Goal: Transaction & Acquisition: Purchase product/service

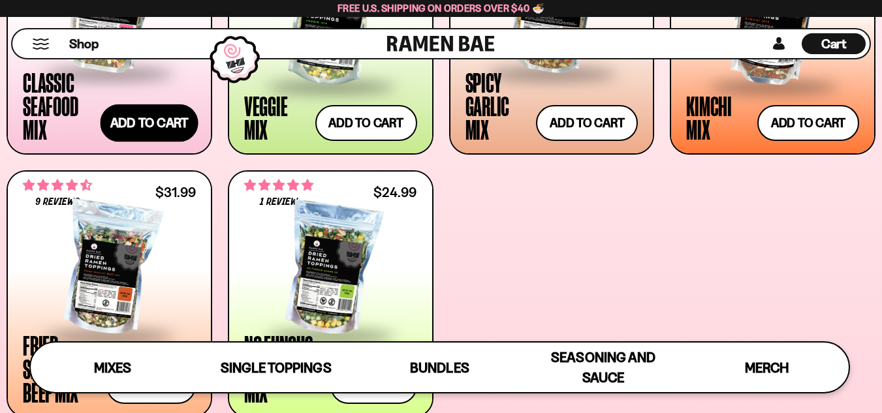
click at [150, 128] on button "Add to cart Add — Regular price $26.99 Regular price Sale price $26.99 Unit pri…" at bounding box center [149, 123] width 98 height 38
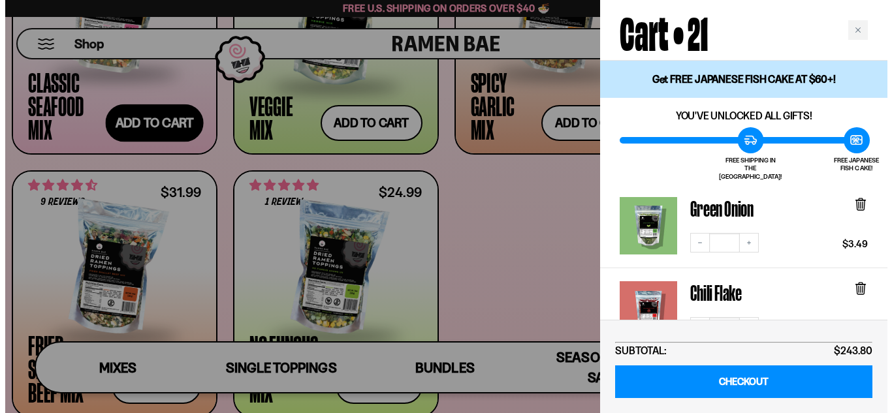
scroll to position [637, 0]
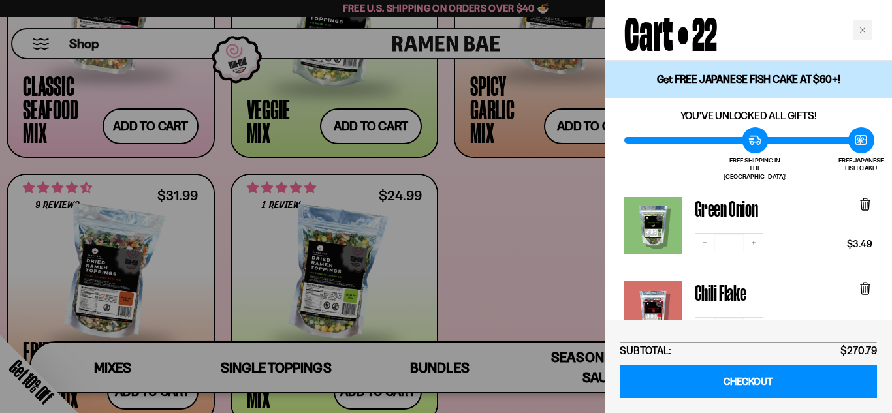
click at [0, 224] on div at bounding box center [446, 206] width 892 height 413
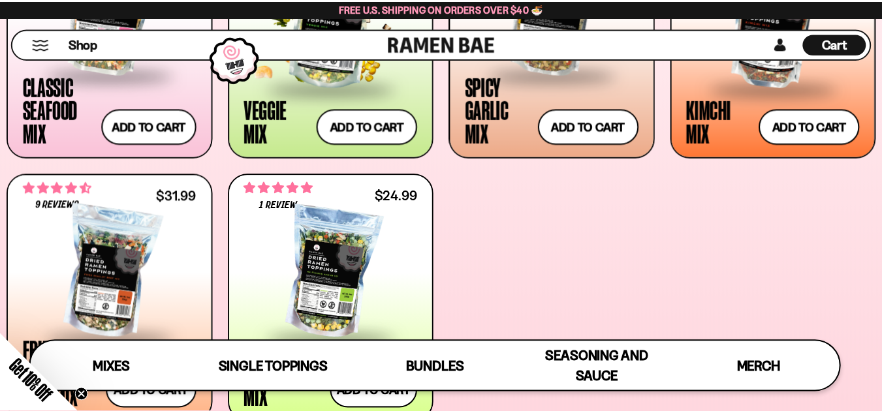
scroll to position [635, 0]
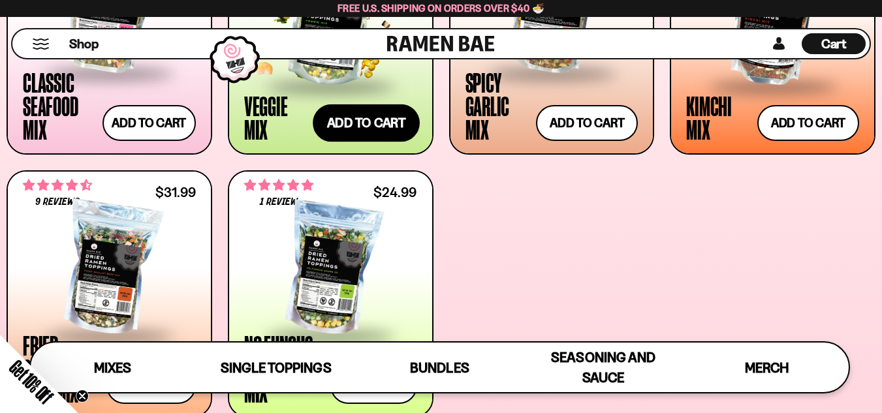
click at [383, 124] on button "Add to cart Add — Regular price $24.99 Regular price Sale price $24.99 Unit pri…" at bounding box center [366, 123] width 107 height 38
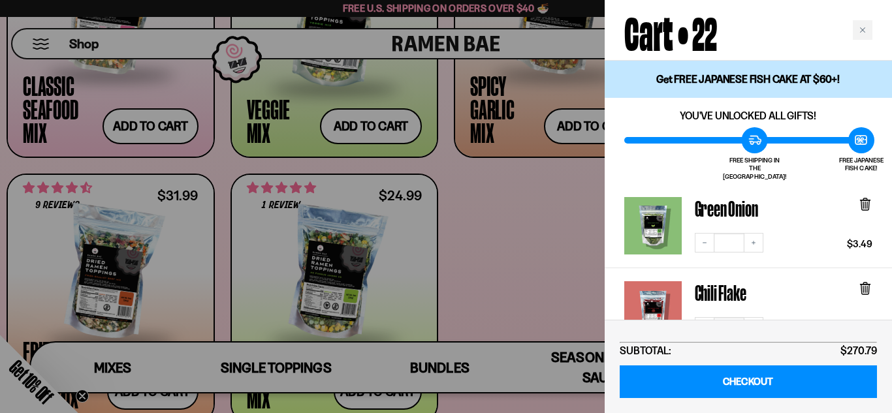
click at [540, 230] on div at bounding box center [446, 206] width 892 height 413
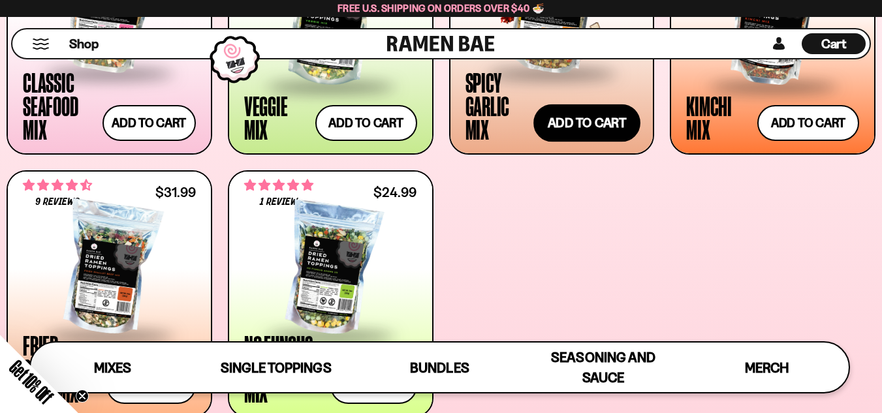
click at [551, 140] on button "Add to cart Add — Regular price $25.99 Regular price Sale price $25.99 Unit pri…" at bounding box center [586, 123] width 107 height 38
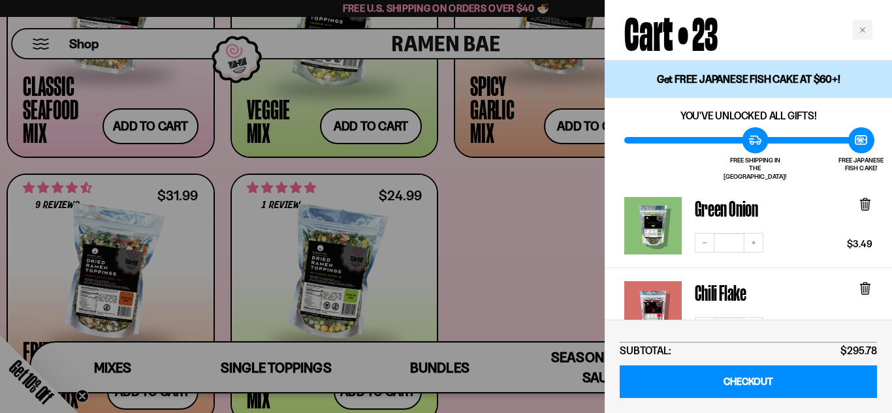
click at [497, 269] on div at bounding box center [446, 206] width 892 height 413
click at [505, 257] on div at bounding box center [446, 206] width 892 height 413
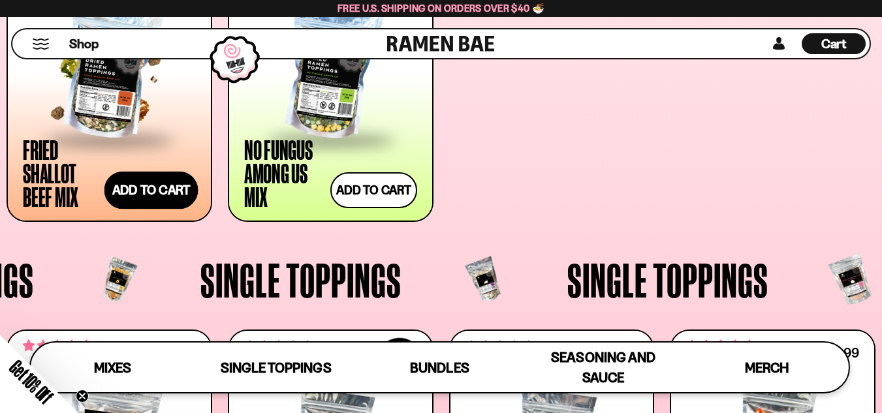
click at [126, 193] on button "Add to cart Add — Regular price $31.99 Regular price Sale price $31.99 Unit pri…" at bounding box center [151, 190] width 94 height 38
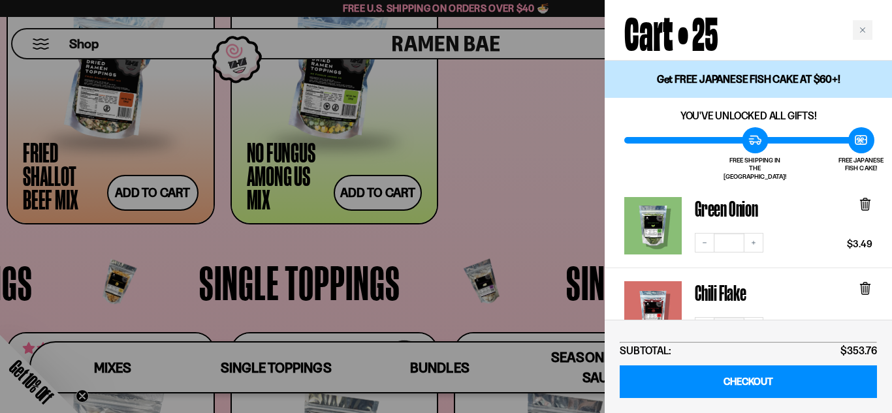
click at [240, 249] on div at bounding box center [446, 206] width 892 height 413
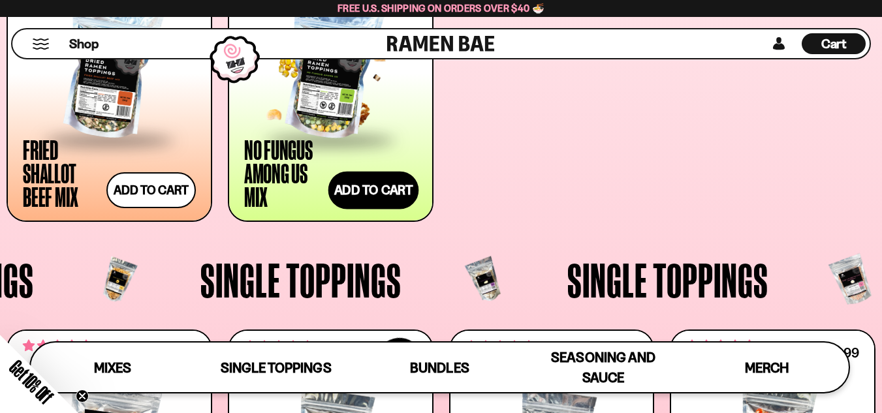
click at [346, 198] on button "Add to cart Add — Regular price $24.99 Regular price Sale price $24.99 Unit pri…" at bounding box center [373, 190] width 91 height 38
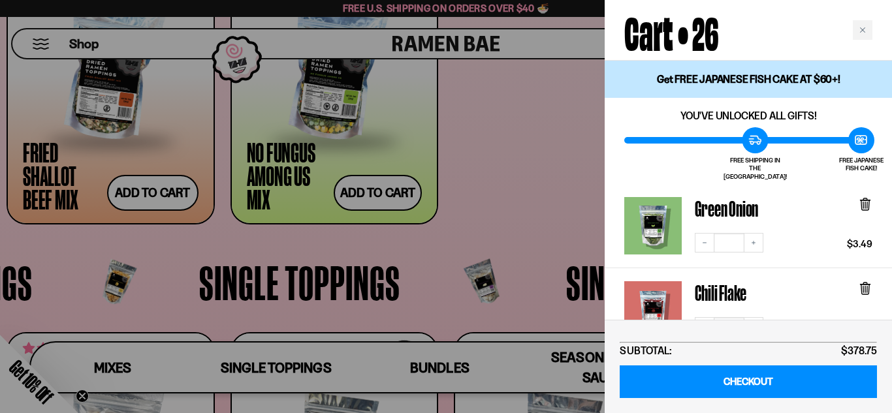
click at [304, 239] on div at bounding box center [446, 206] width 892 height 413
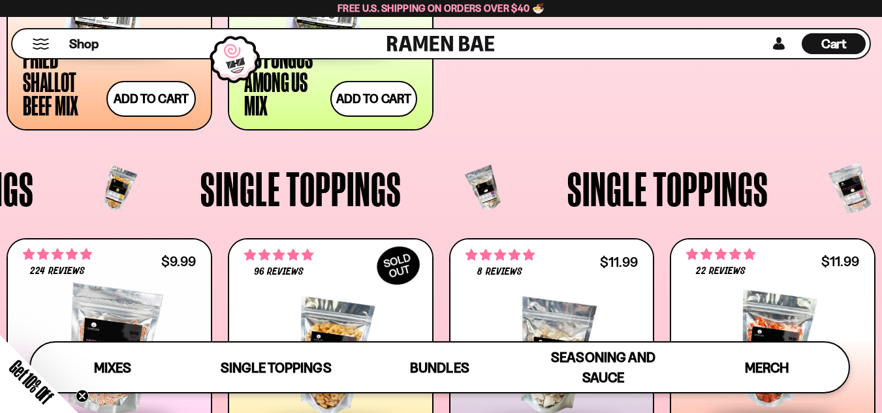
scroll to position [1092, 0]
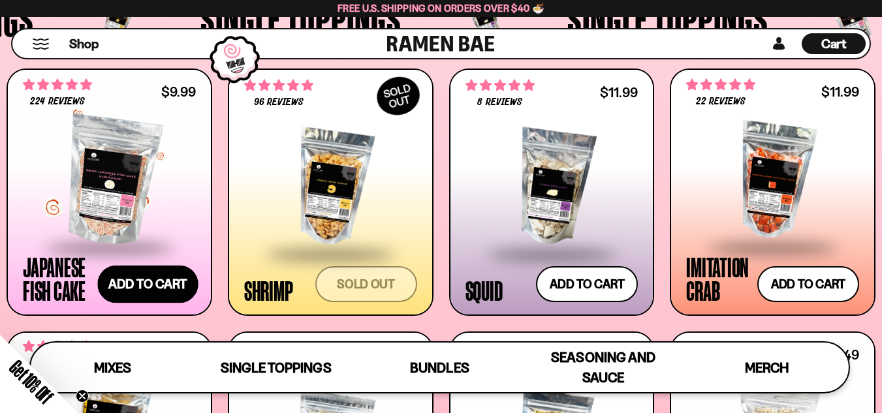
click at [166, 299] on button "Add to cart Add — Regular price $9.99 Regular price Sale price $9.99 Unit price…" at bounding box center [148, 284] width 101 height 38
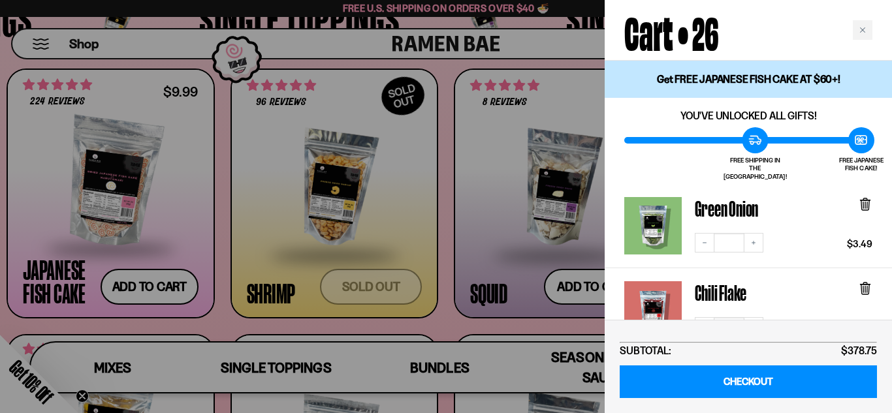
click at [235, 328] on div at bounding box center [446, 206] width 892 height 413
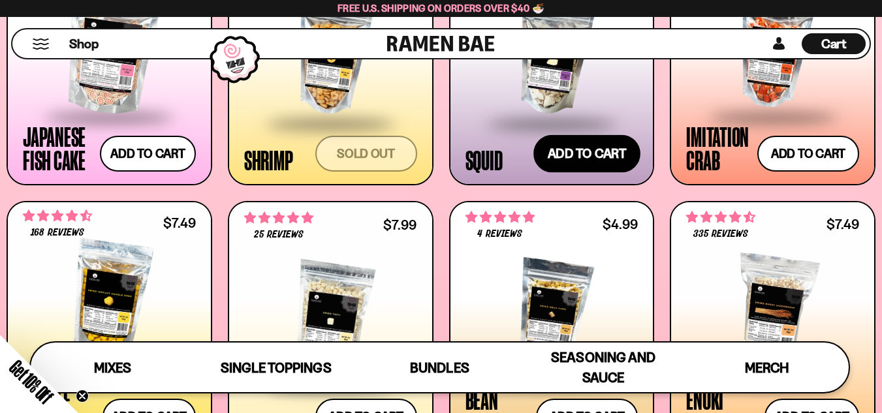
click at [584, 145] on button "Add to cart Add — Regular price $11.99 Regular price Sale price $11.99 Unit pri…" at bounding box center [586, 153] width 107 height 38
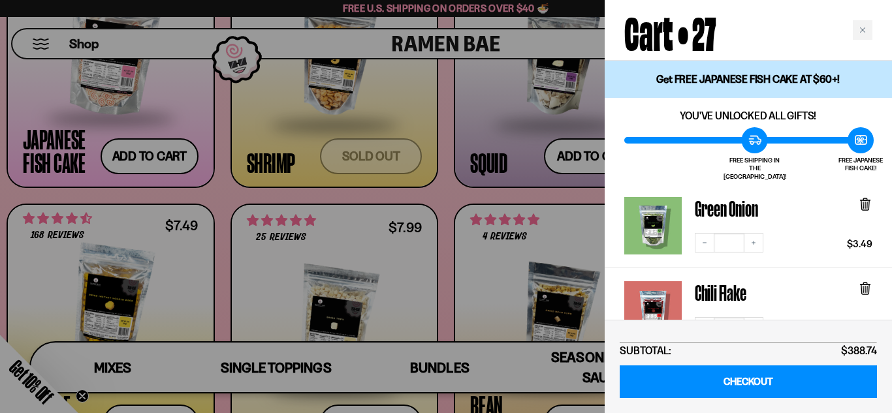
click at [439, 195] on div at bounding box center [446, 206] width 892 height 413
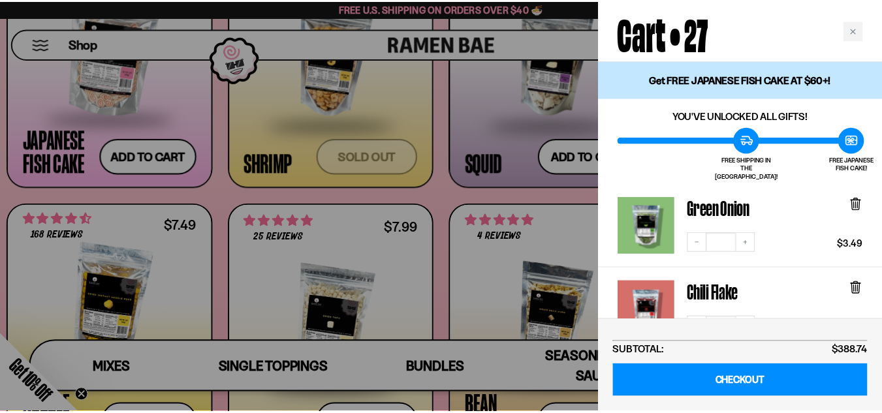
scroll to position [1222, 0]
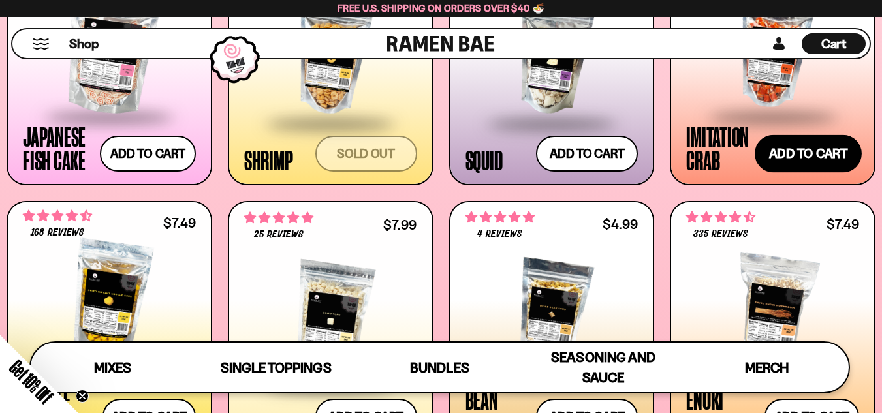
click at [781, 148] on button "Add to cart Add — Regular price $11.99 Regular price Sale price $11.99 Unit pri…" at bounding box center [808, 153] width 107 height 38
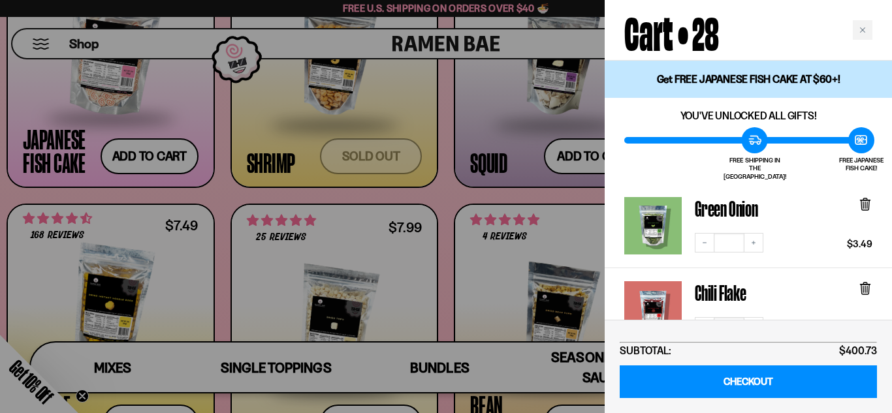
click at [425, 193] on div at bounding box center [446, 206] width 892 height 413
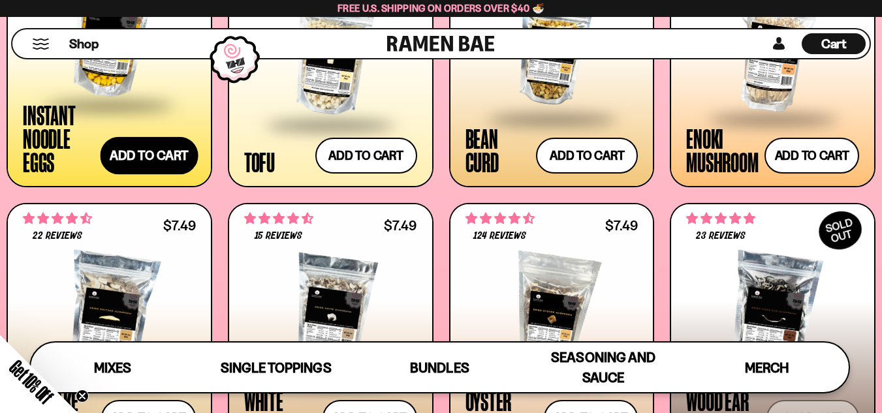
click at [139, 140] on button "Add to cart Add — Regular price $7.49 Regular price Sale price $7.49 Unit price…" at bounding box center [150, 155] width 98 height 38
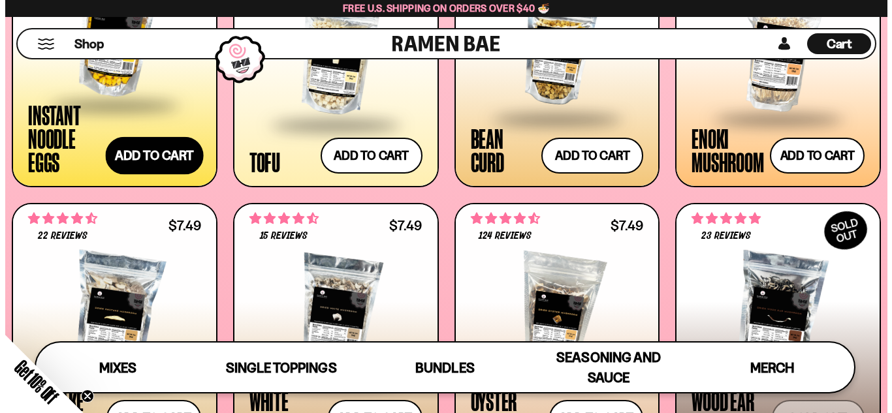
scroll to position [1494, 0]
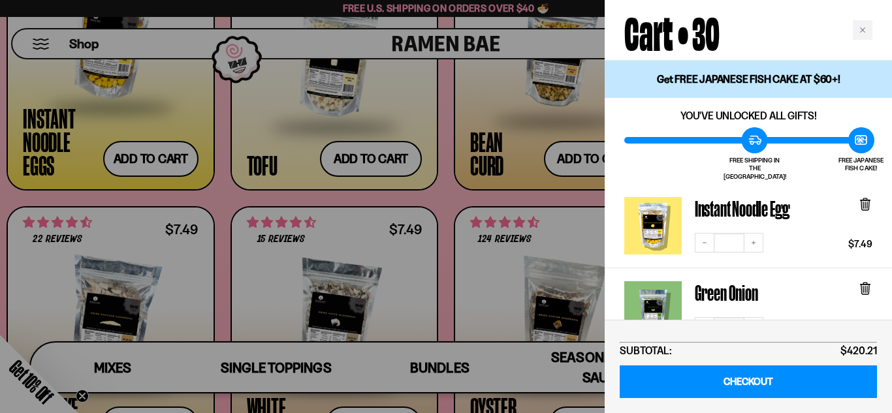
click at [865, 200] on icon at bounding box center [865, 203] width 4 height 10
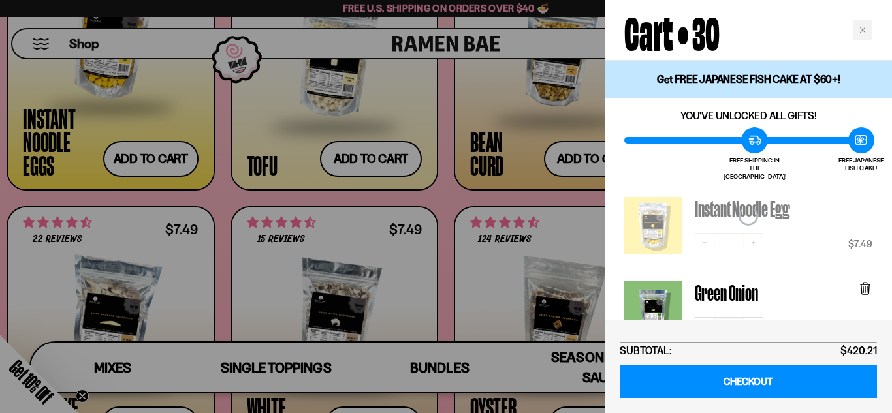
click at [339, 200] on div at bounding box center [446, 206] width 892 height 413
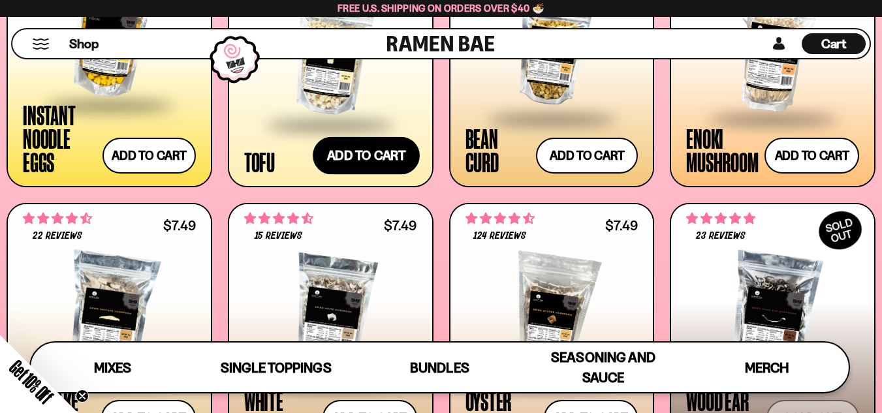
click at [351, 150] on button "Add to cart Add — Regular price $7.99 Regular price Sale price $7.99 Unit price…" at bounding box center [366, 155] width 107 height 38
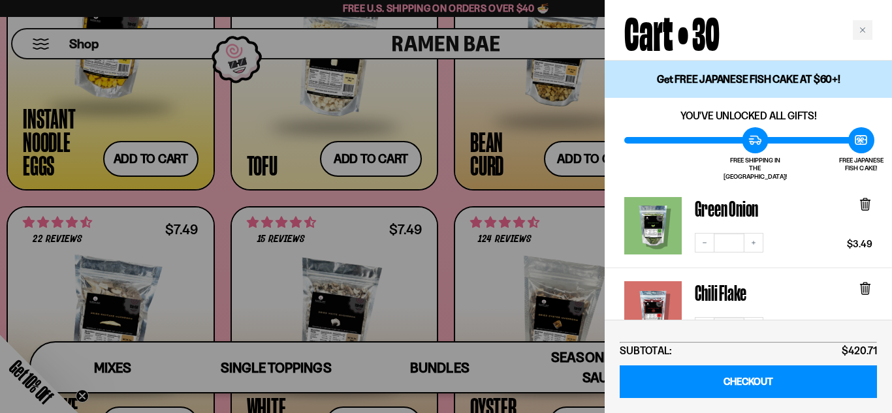
click at [438, 192] on div at bounding box center [446, 206] width 892 height 413
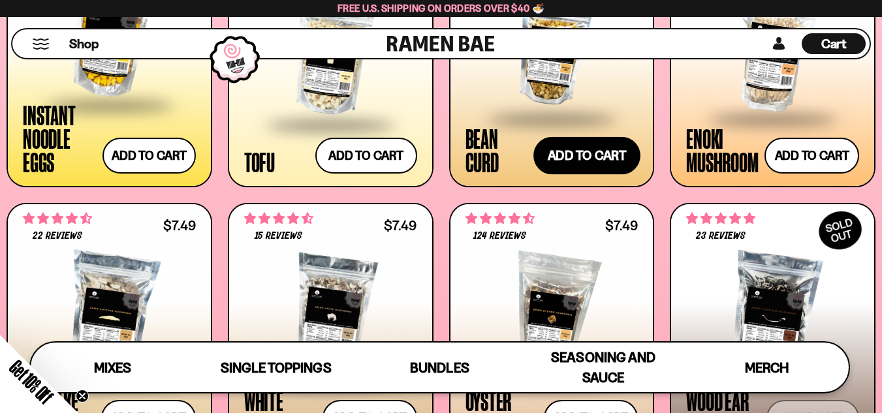
click at [568, 143] on button "Add to cart Add — Regular price $4.99 Regular price Sale price $4.99 Unit price…" at bounding box center [586, 155] width 107 height 38
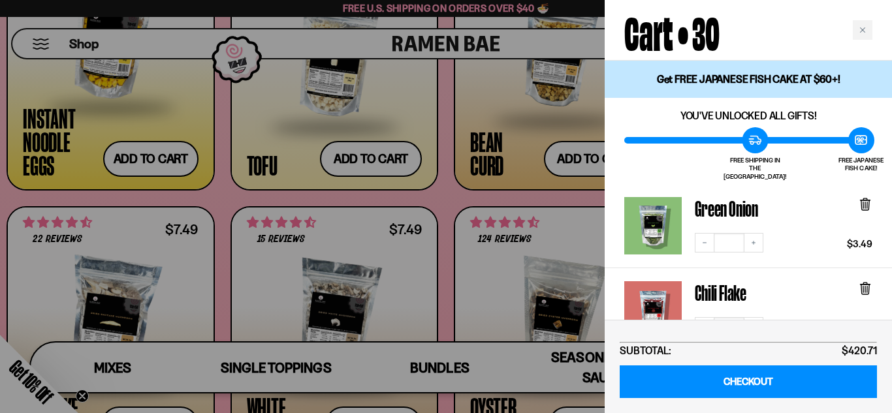
click at [422, 199] on div at bounding box center [446, 206] width 892 height 413
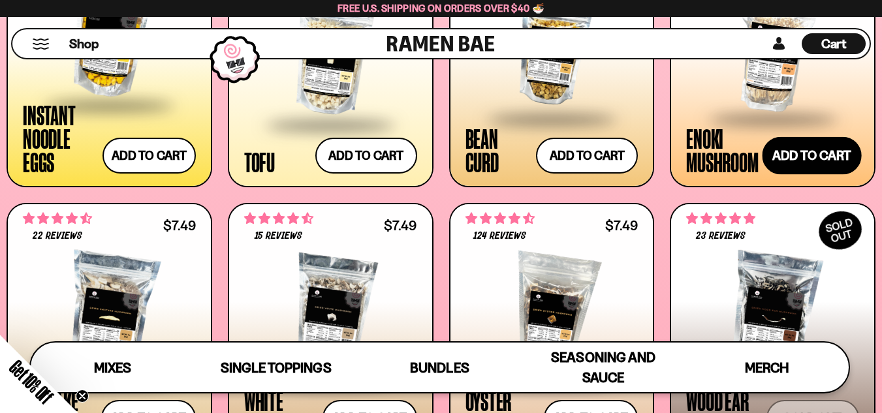
click at [803, 144] on button "Add to cart Add — Regular price $7.49 Regular price Sale price $7.49 Unit price…" at bounding box center [812, 155] width 99 height 38
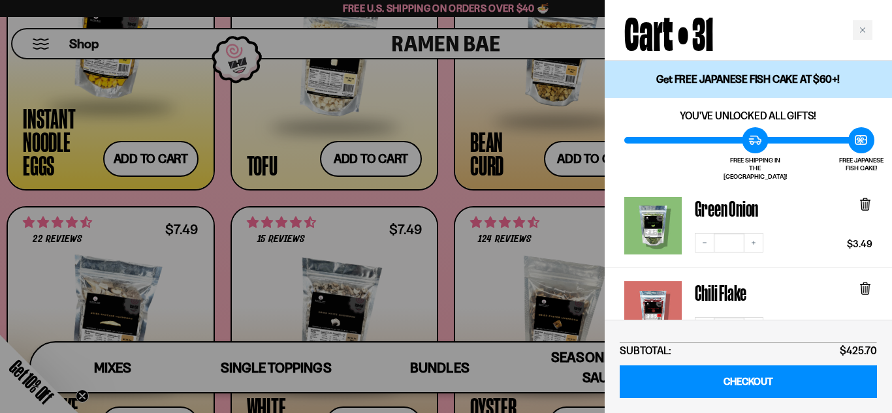
click at [415, 212] on div at bounding box center [446, 206] width 892 height 413
click at [173, 185] on div at bounding box center [446, 206] width 892 height 413
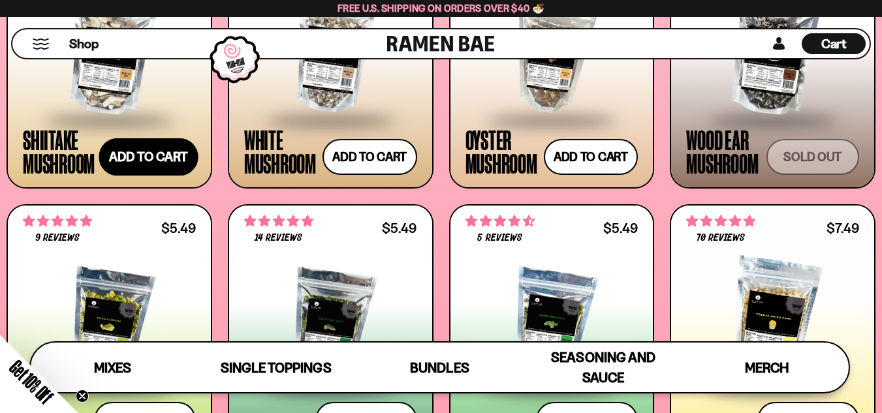
click at [133, 148] on button "Add to cart Add — Regular price $7.49 Regular price Sale price $7.49 Unit price…" at bounding box center [148, 157] width 99 height 38
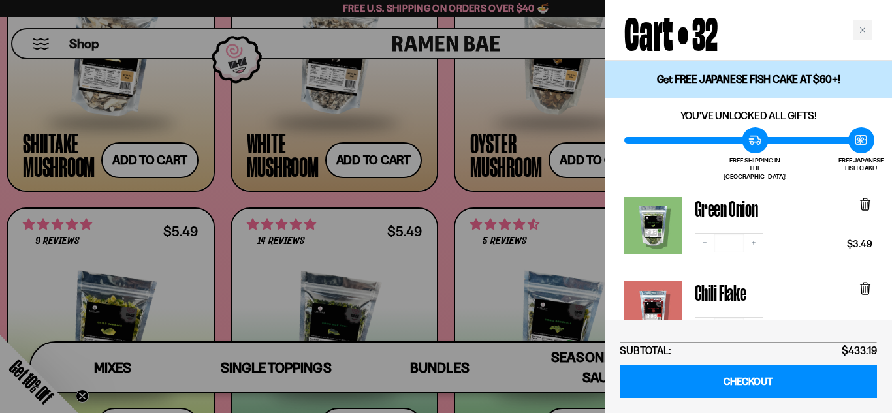
click at [375, 176] on div at bounding box center [446, 206] width 892 height 413
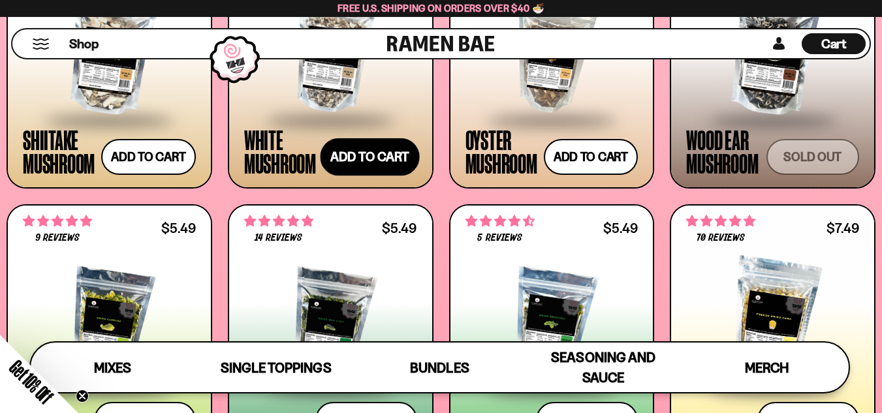
click at [379, 160] on button "Add to cart Add — Regular price $7.49 Regular price Sale price $7.49 Unit price…" at bounding box center [369, 157] width 99 height 38
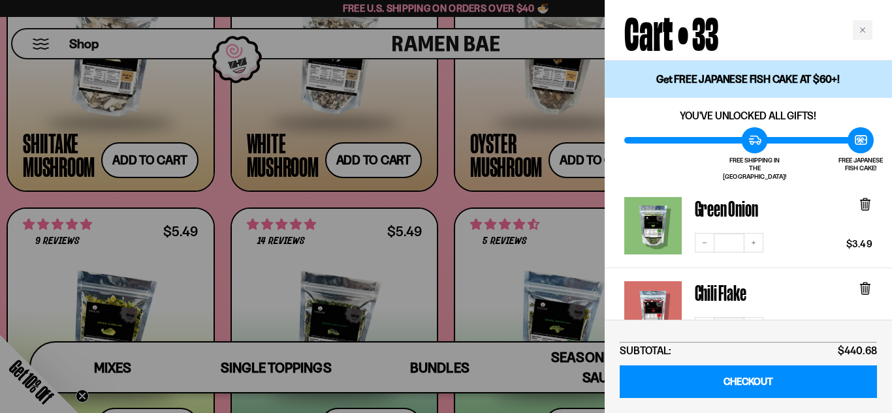
click at [432, 192] on div at bounding box center [446, 206] width 892 height 413
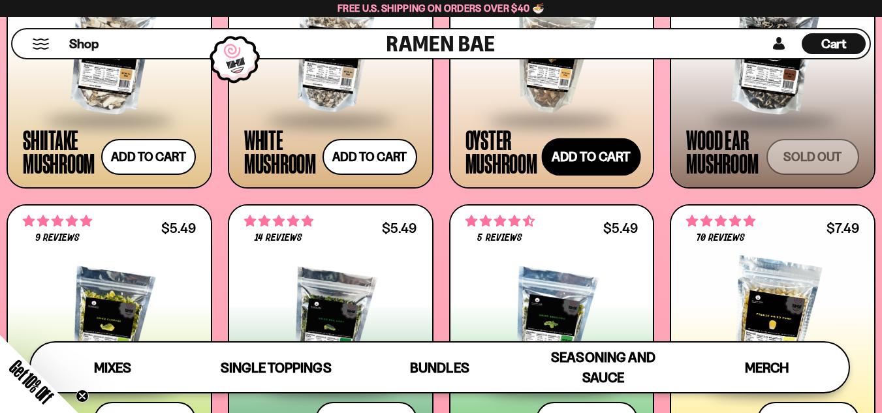
click at [613, 147] on button "Add to cart Add — Regular price $7.49 Regular price Sale price $7.49 Unit price…" at bounding box center [590, 157] width 99 height 38
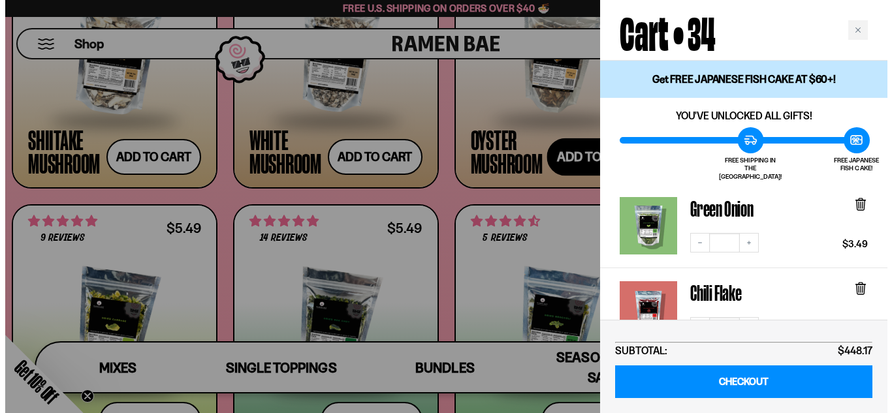
scroll to position [1758, 0]
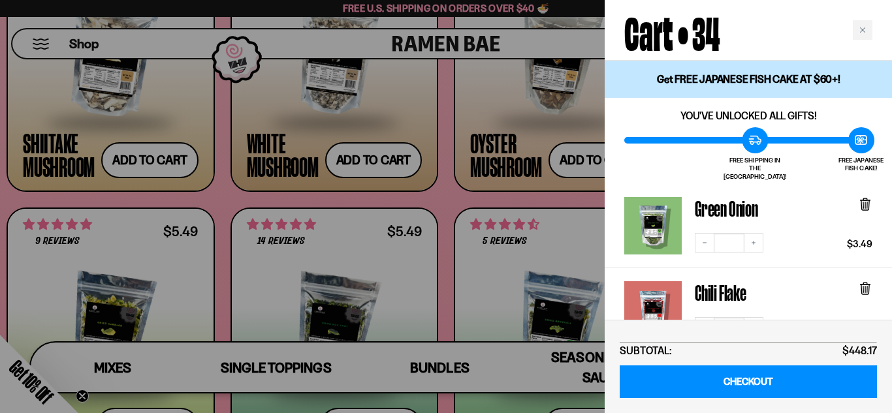
click at [486, 186] on div at bounding box center [446, 206] width 892 height 413
click at [443, 229] on div at bounding box center [446, 206] width 892 height 413
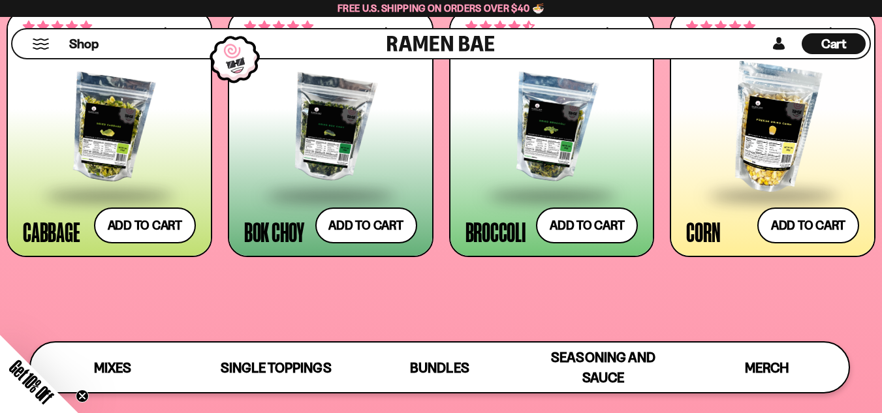
scroll to position [1940, 0]
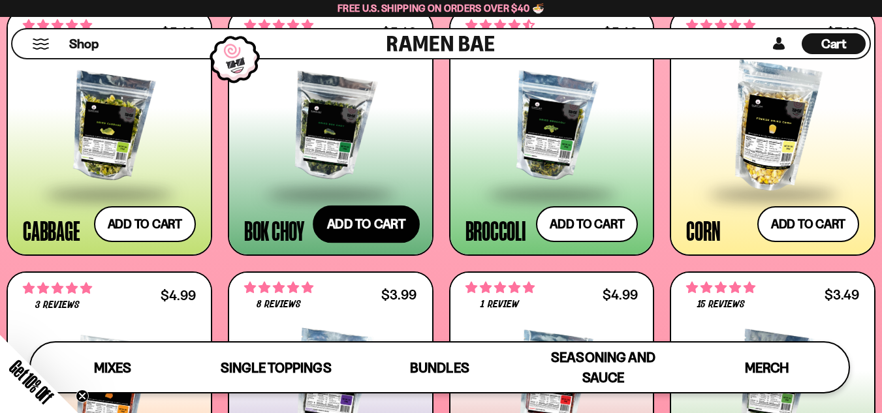
click at [361, 223] on button "Add to cart Add — Regular price $5.49 Regular price Sale price $5.49 Unit price…" at bounding box center [366, 225] width 107 height 38
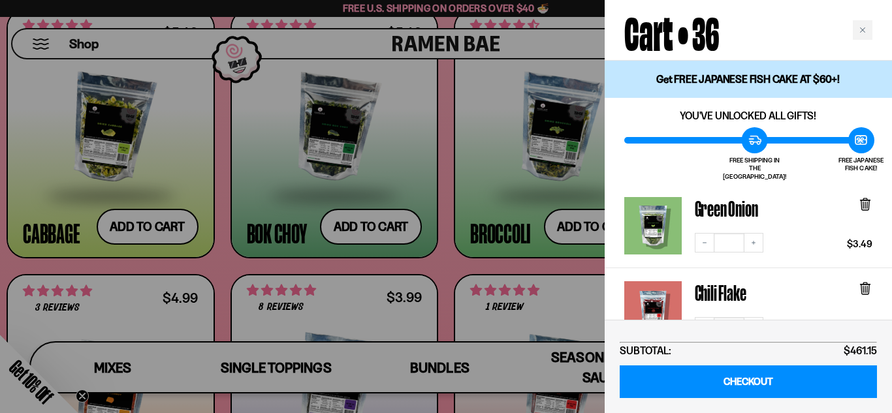
click at [448, 265] on div at bounding box center [446, 206] width 892 height 413
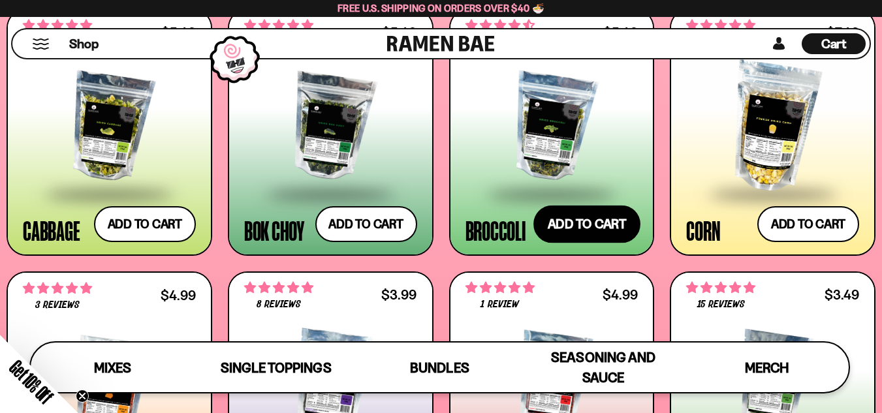
click at [604, 228] on button "Add to cart Add — Regular price $5.49 Regular price Sale price $5.49 Unit price…" at bounding box center [586, 225] width 107 height 38
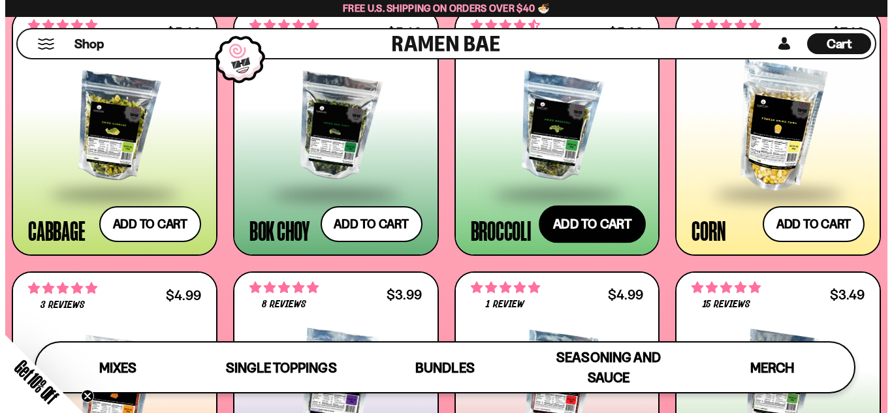
scroll to position [1957, 0]
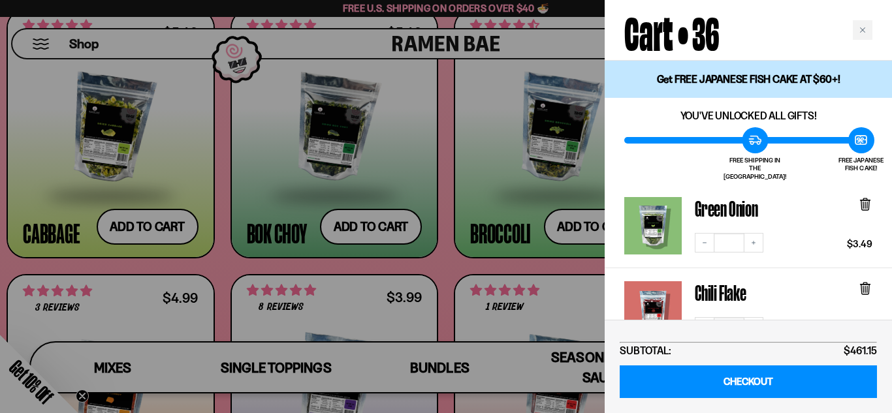
click at [481, 249] on div at bounding box center [446, 206] width 892 height 413
click at [492, 296] on div at bounding box center [446, 206] width 892 height 413
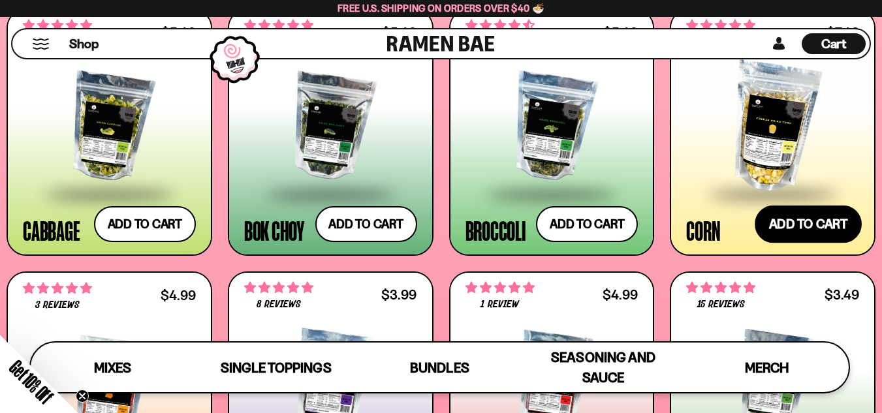
click at [772, 207] on button "Add to cart Add — Regular price $7.49 Regular price Sale price $7.49 Unit price…" at bounding box center [808, 225] width 107 height 38
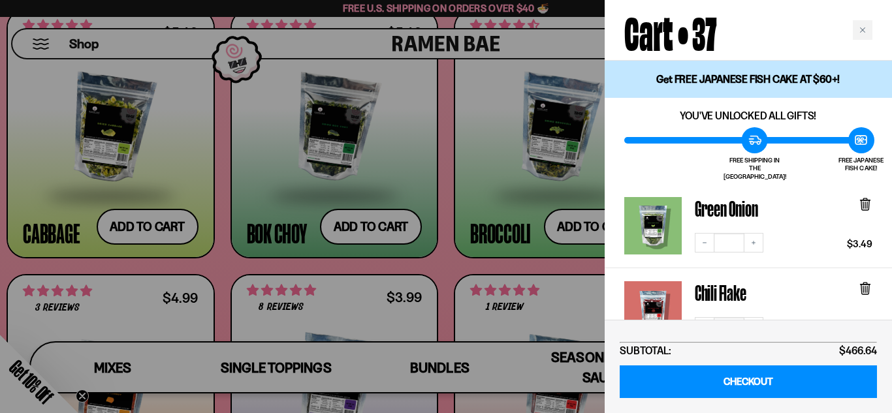
click at [488, 268] on div at bounding box center [446, 206] width 892 height 413
click at [446, 274] on div at bounding box center [446, 206] width 892 height 413
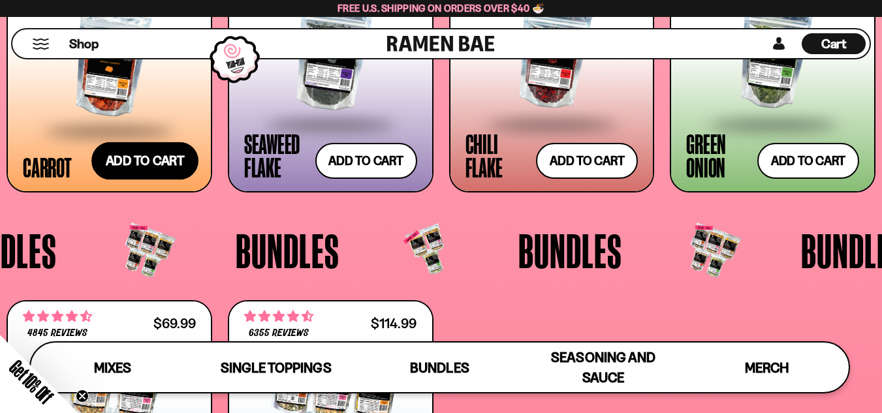
click at [125, 155] on button "Add to cart Add — Regular price $4.99 Regular price Sale price $4.99 Unit price…" at bounding box center [144, 161] width 107 height 38
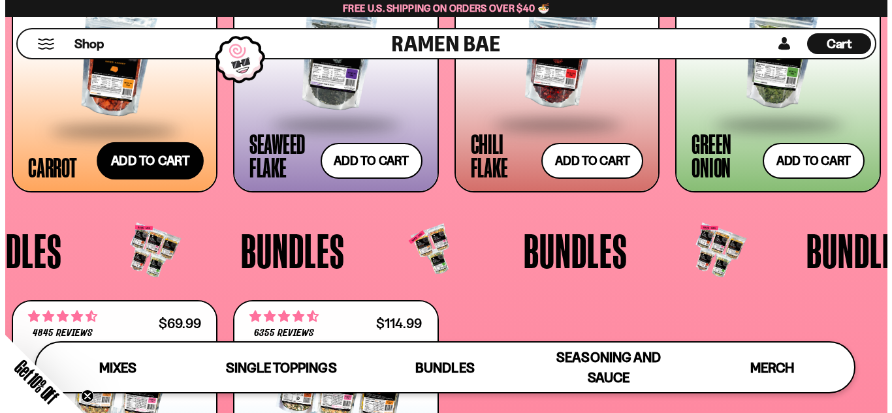
scroll to position [2286, 0]
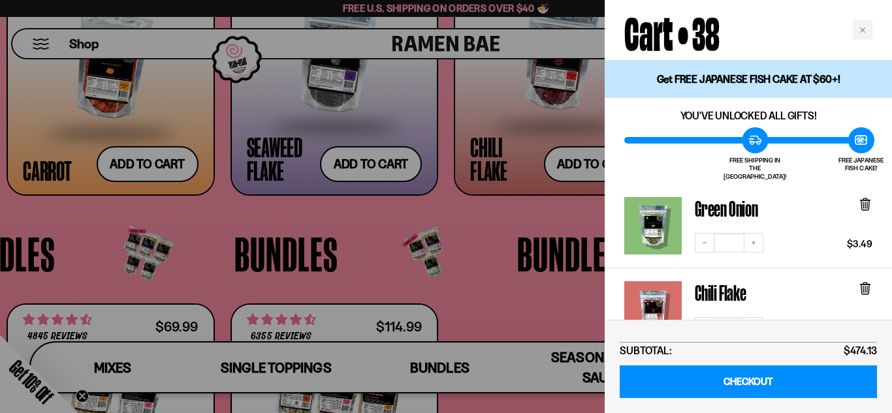
click at [332, 219] on div at bounding box center [446, 206] width 892 height 413
click at [538, 162] on div at bounding box center [446, 206] width 892 height 413
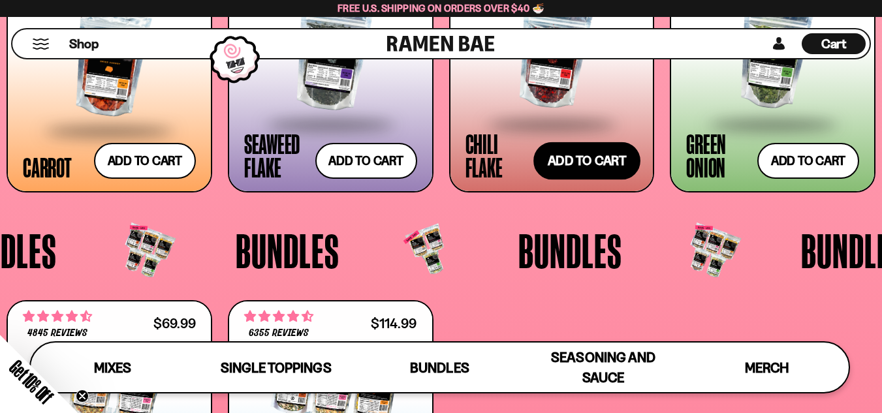
click at [607, 162] on button "Add to cart Add — Regular price $4.99 Regular price Sale price $4.99 Unit price…" at bounding box center [586, 161] width 107 height 38
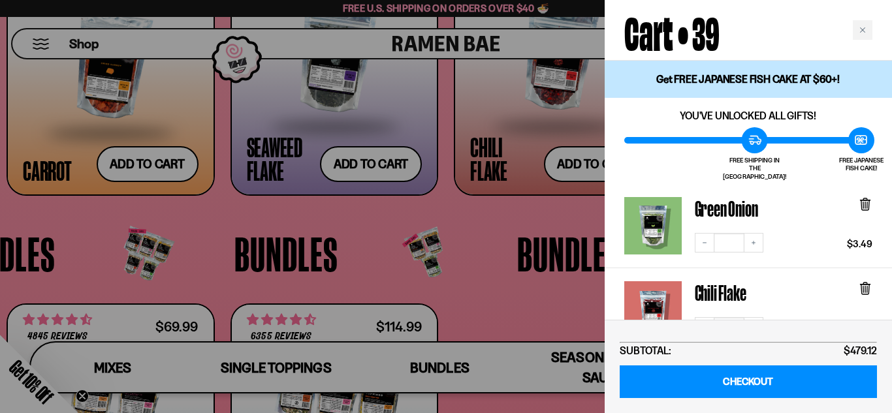
click at [460, 213] on div at bounding box center [446, 206] width 892 height 413
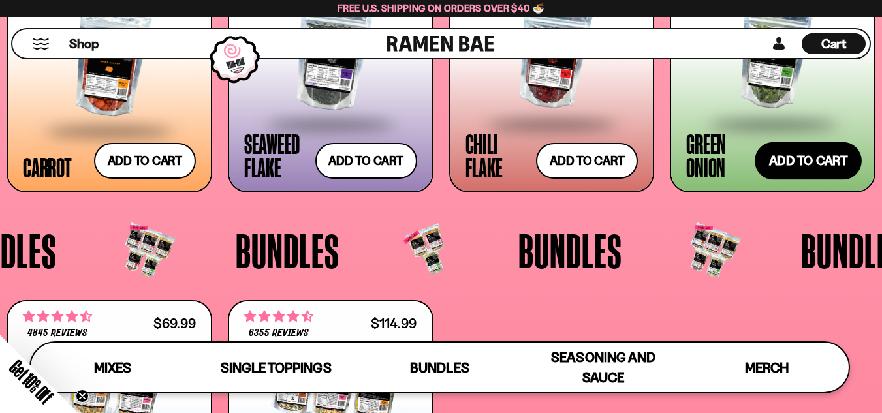
click at [773, 168] on button "Add to cart Add — Regular price $3.49 Regular price Sale price $3.49 Unit price…" at bounding box center [808, 161] width 107 height 38
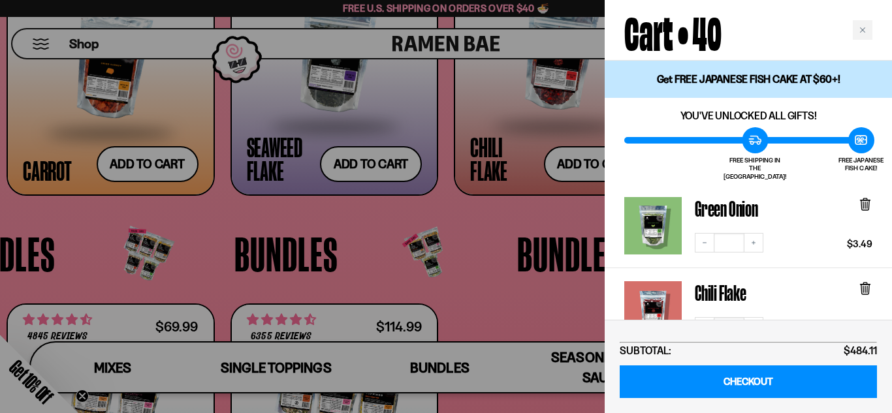
click at [415, 232] on div at bounding box center [446, 206] width 892 height 413
click at [408, 208] on div at bounding box center [446, 206] width 892 height 413
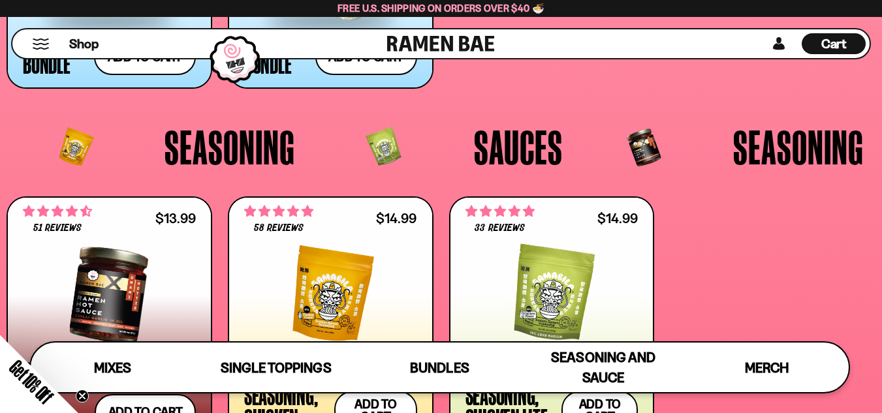
scroll to position [2920, 0]
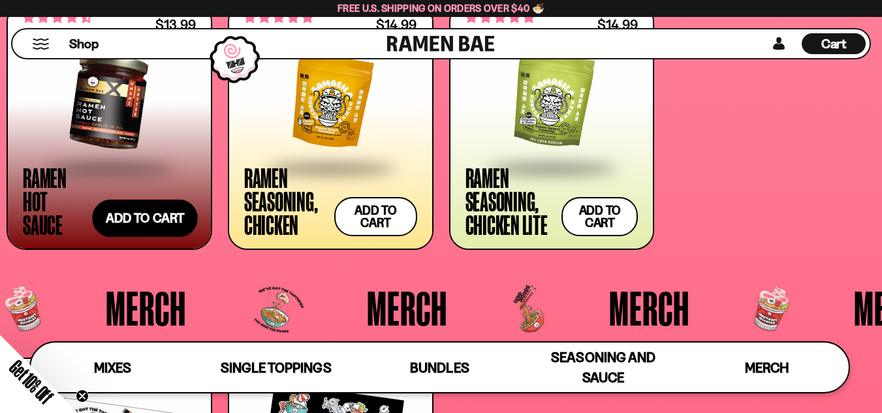
click at [135, 226] on button "Add to cart Add — Regular price $13.99 Regular price Sale price $13.99 Unit pri…" at bounding box center [146, 218] width 106 height 38
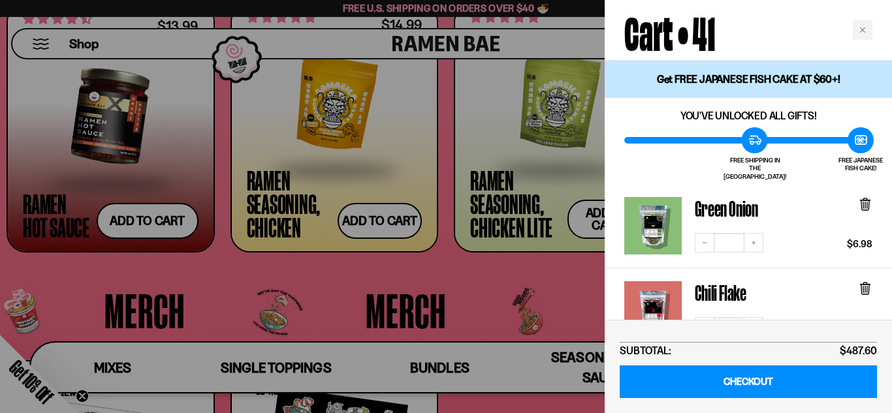
click at [249, 270] on div at bounding box center [446, 206] width 892 height 413
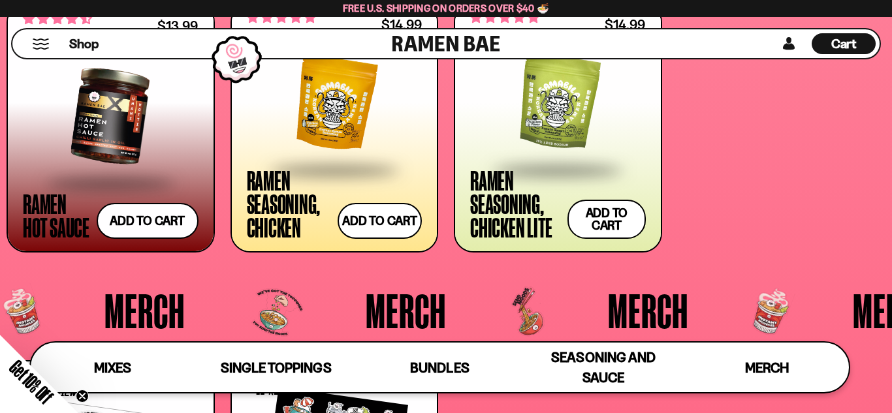
click at [0, 0] on div at bounding box center [0, 0] width 0 height 0
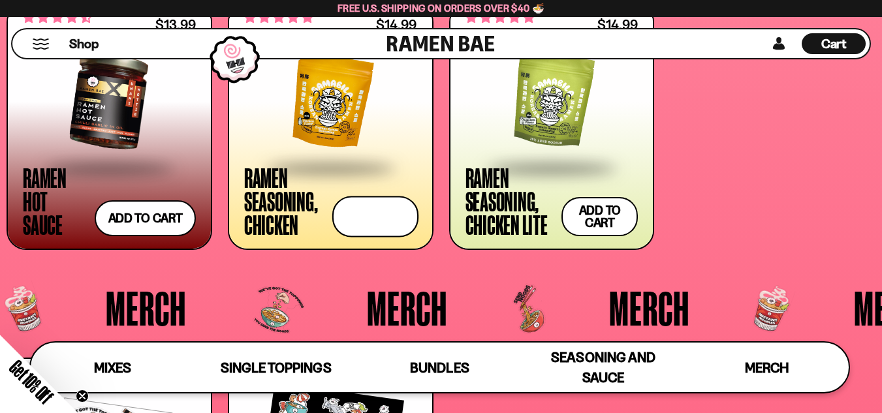
click at [397, 219] on button "Add to cart Add — Regular price $14.99 Regular price Sale price $14.99 Unit pri…" at bounding box center [375, 216] width 86 height 41
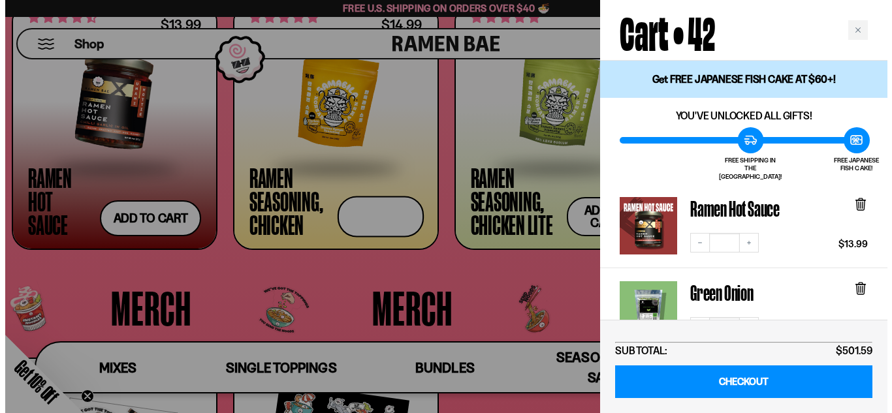
scroll to position [2945, 0]
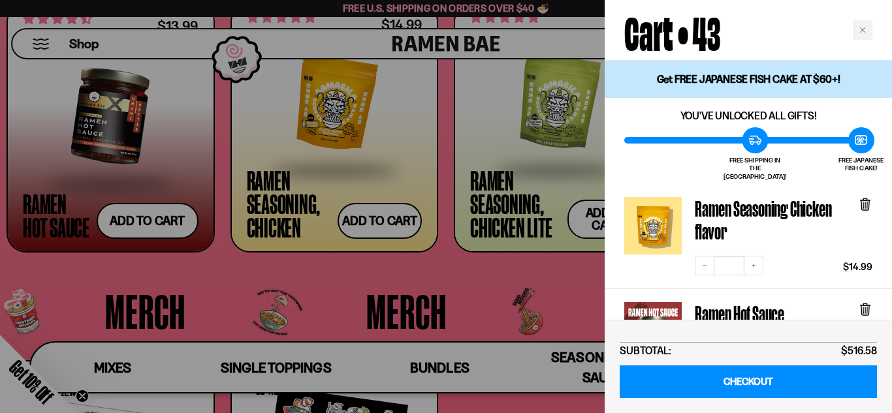
click at [201, 267] on div at bounding box center [446, 206] width 892 height 413
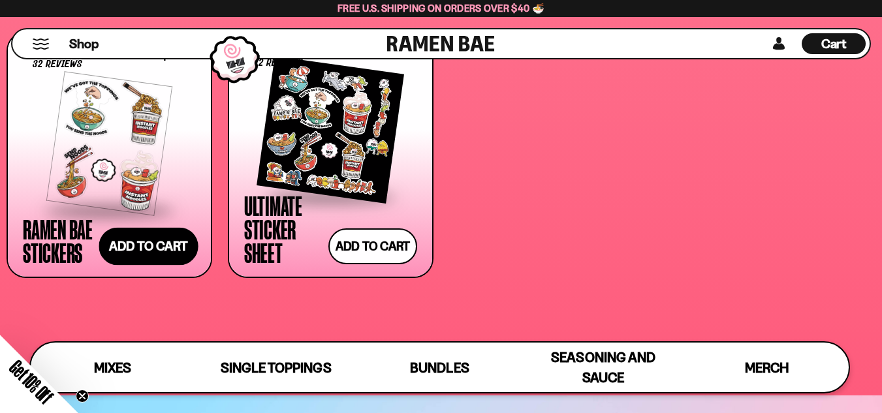
click at [153, 230] on button "Add to cart Add — Regular price $4.99 Regular price Sale price $4.99 Unit price…" at bounding box center [148, 247] width 99 height 38
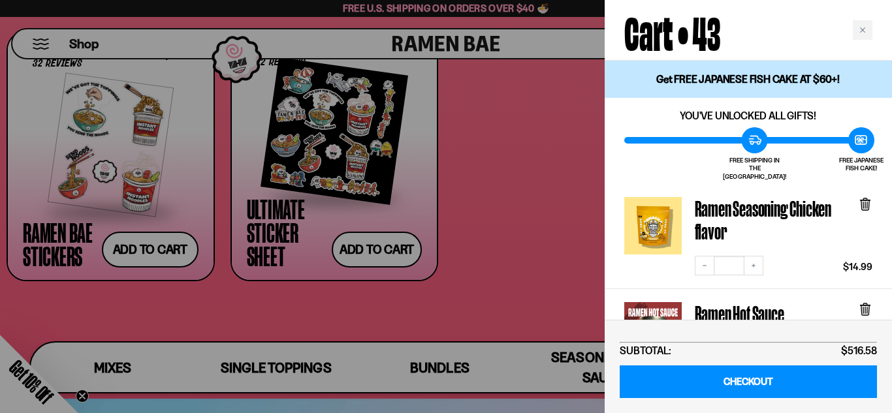
drag, startPoint x: 226, startPoint y: 287, endPoint x: 234, endPoint y: 287, distance: 8.5
click at [227, 287] on div at bounding box center [446, 206] width 892 height 413
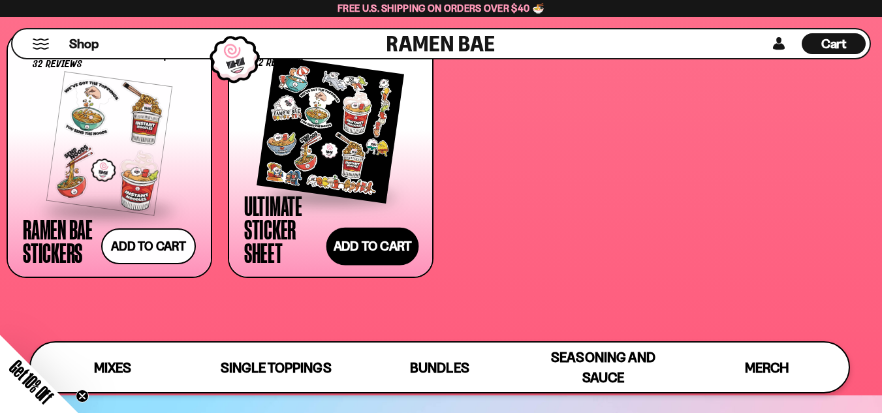
click at [349, 262] on button "Add to cart Add — Regular price $7.99 Regular price Sale price $7.99 Unit price…" at bounding box center [372, 247] width 93 height 38
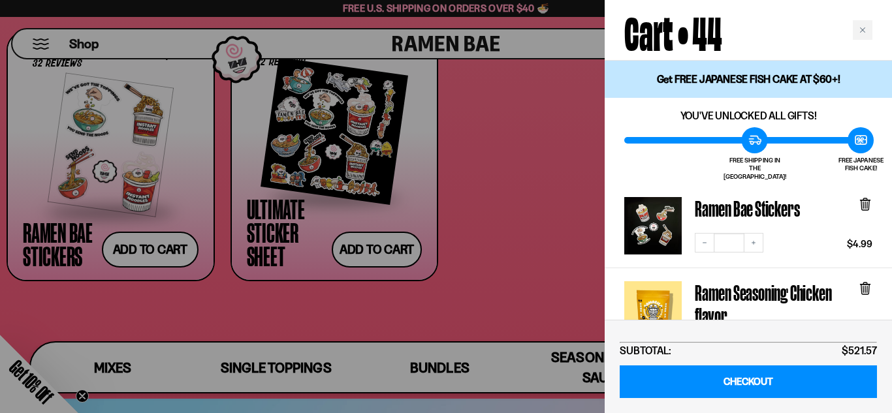
click at [259, 248] on div at bounding box center [446, 206] width 892 height 413
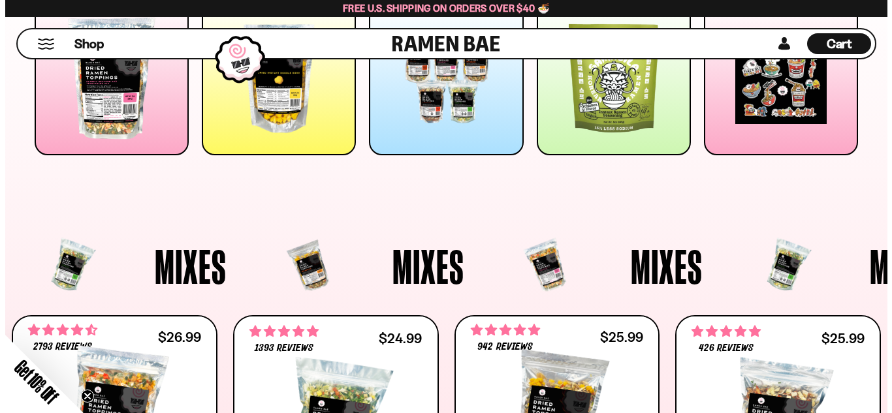
scroll to position [0, 0]
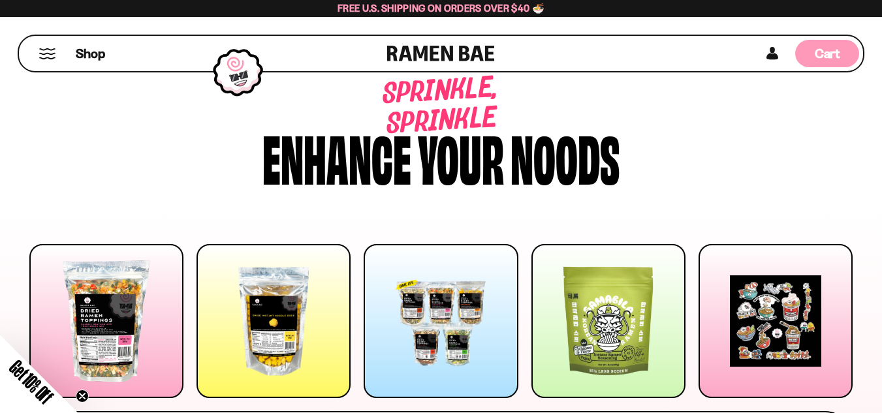
click at [823, 46] on span "Cart" at bounding box center [827, 54] width 25 height 16
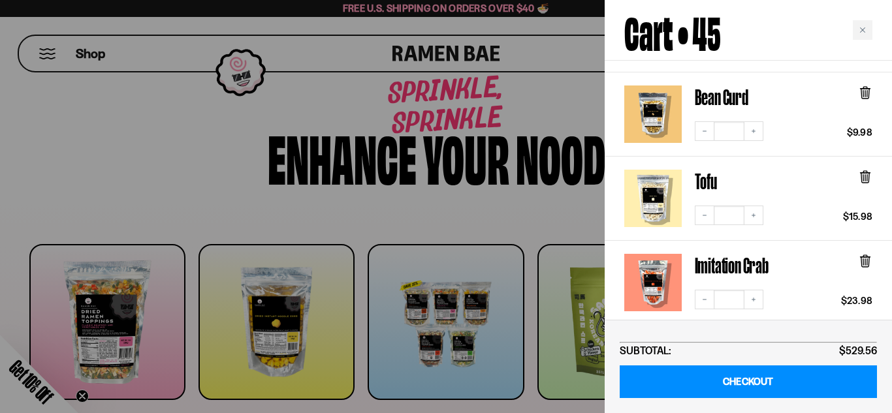
scroll to position [1306, 0]
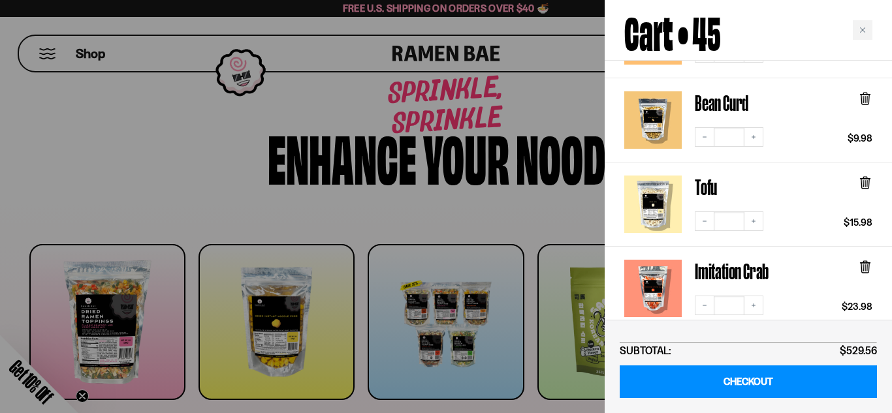
click at [698, 182] on link "Tofu" at bounding box center [706, 187] width 22 height 23
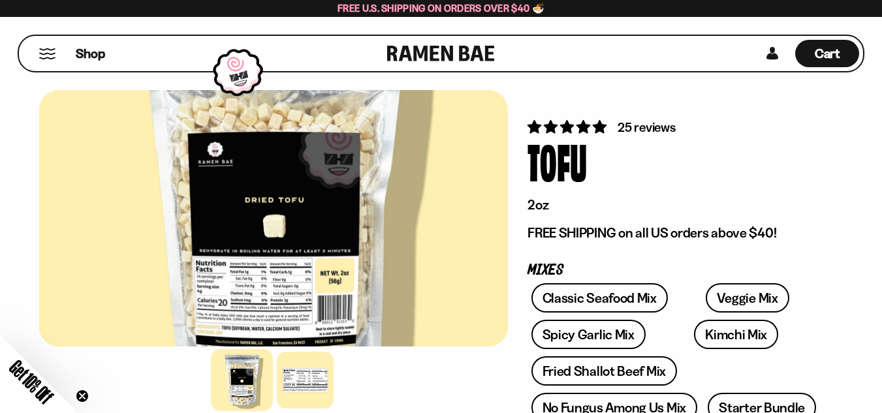
click at [328, 127] on div at bounding box center [273, 218] width 469 height 257
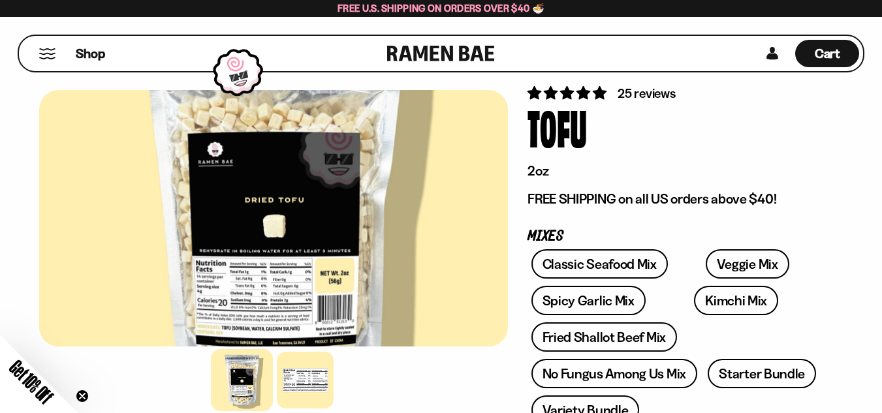
scroll to position [65, 0]
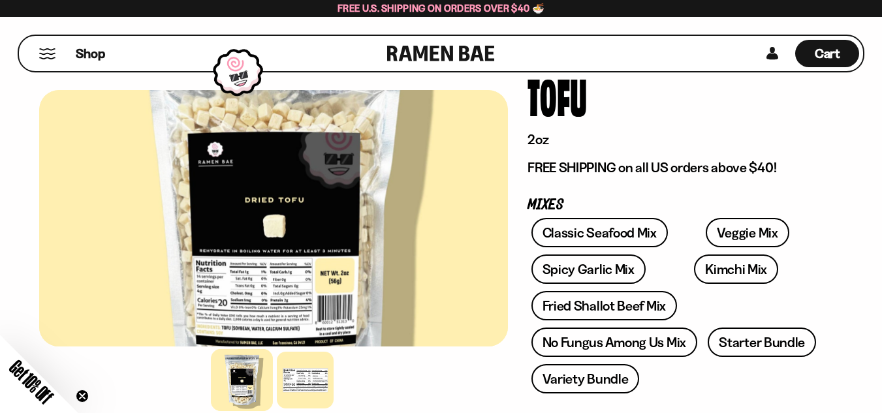
click at [208, 106] on div at bounding box center [273, 218] width 469 height 257
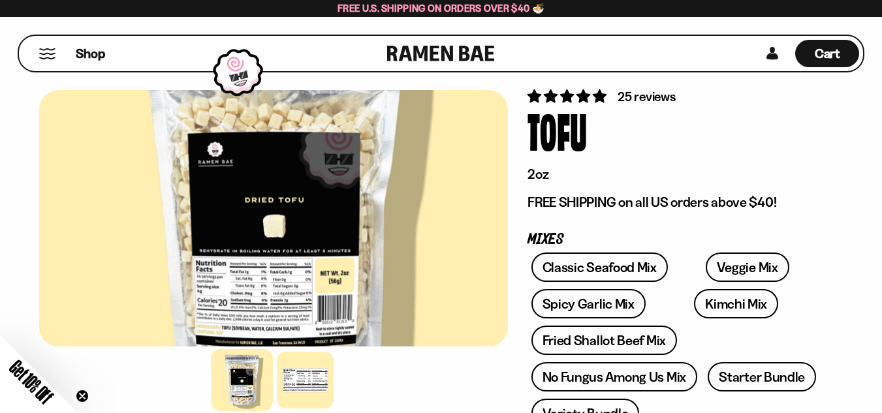
scroll to position [0, 0]
